Goal: Transaction & Acquisition: Purchase product/service

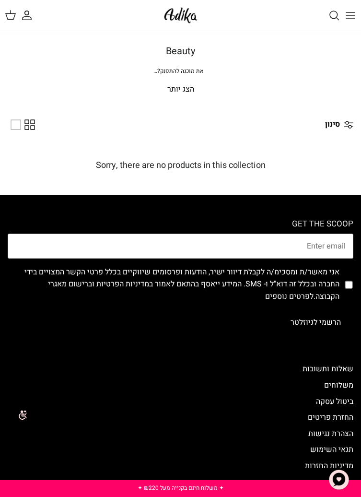
click at [353, 15] on line "Toggle menu" at bounding box center [350, 15] width 9 height 0
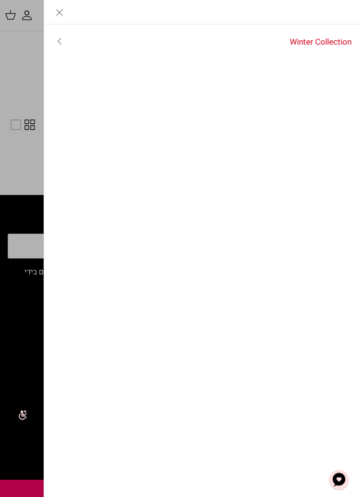
click at [13, 86] on link "Toggle menu" at bounding box center [180, 248] width 361 height 497
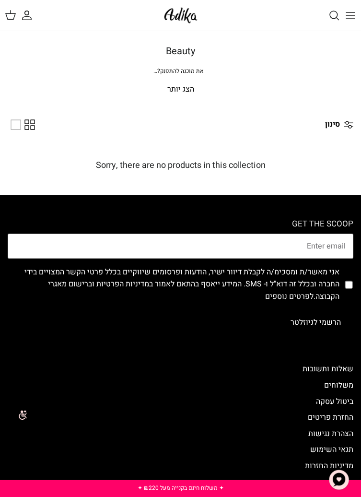
click at [349, 18] on line "Toggle menu" at bounding box center [350, 18] width 9 height 0
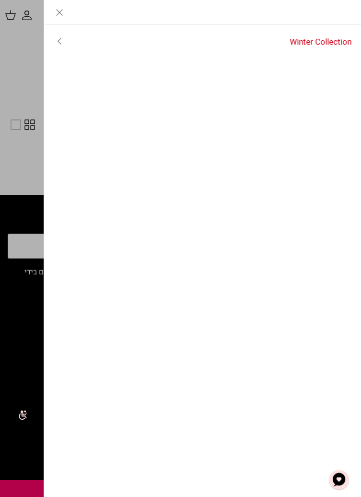
click at [320, 46] on link "Winter Collection" at bounding box center [218, 42] width 287 height 24
click at [333, 41] on link "לכל הפריטים" at bounding box center [202, 42] width 317 height 24
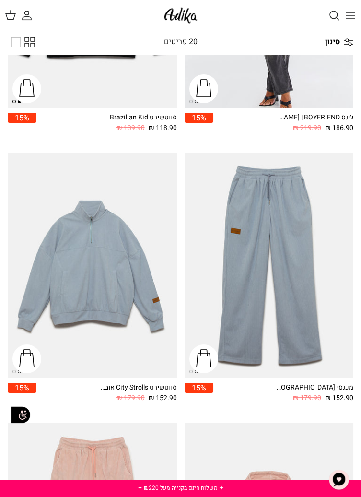
scroll to position [150, 0]
